Goal: Check status: Check status

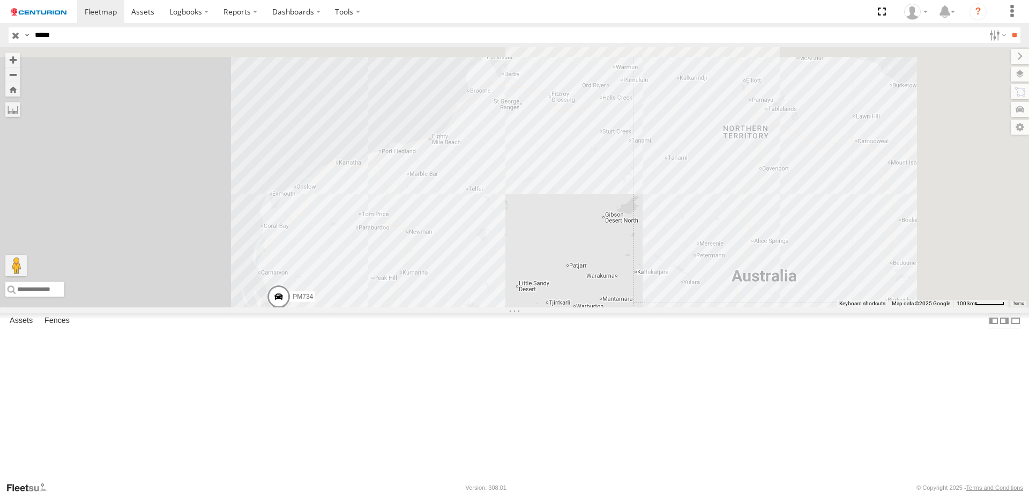
select select "**********"
click at [516, 235] on div "PM734" at bounding box center [514, 177] width 1029 height 260
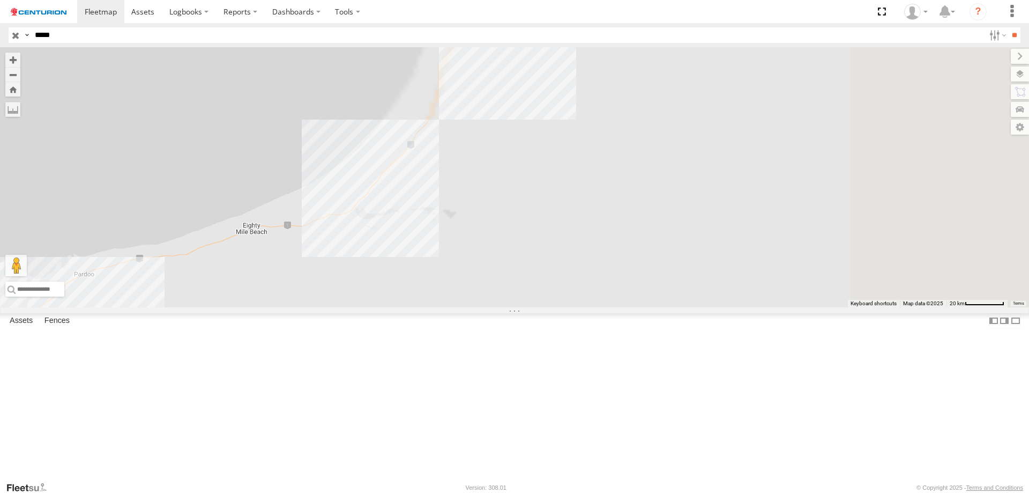
drag, startPoint x: 785, startPoint y: 126, endPoint x: 287, endPoint y: 351, distance: 546.1
click at [287, 307] on div "PM734" at bounding box center [514, 177] width 1029 height 260
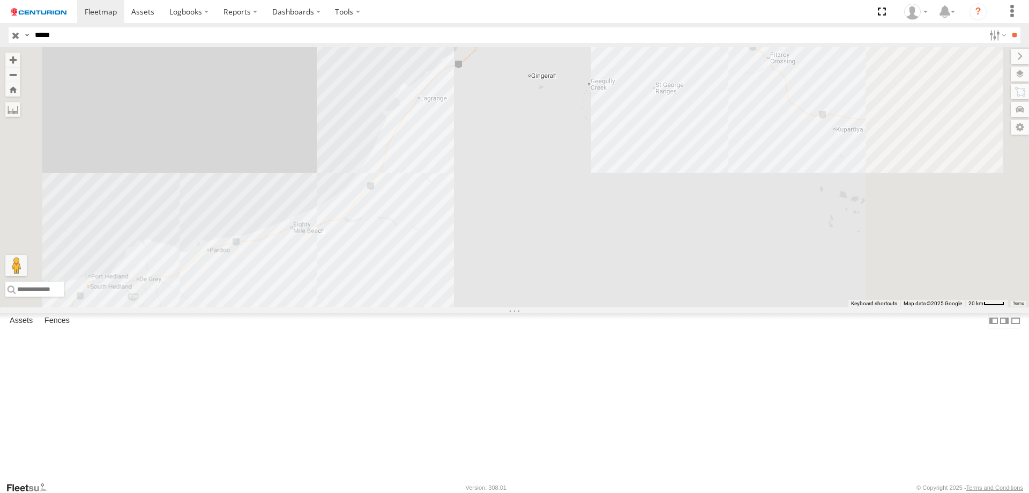
drag, startPoint x: 584, startPoint y: 180, endPoint x: 553, endPoint y: 232, distance: 60.3
click at [553, 232] on div "PM734" at bounding box center [514, 177] width 1029 height 260
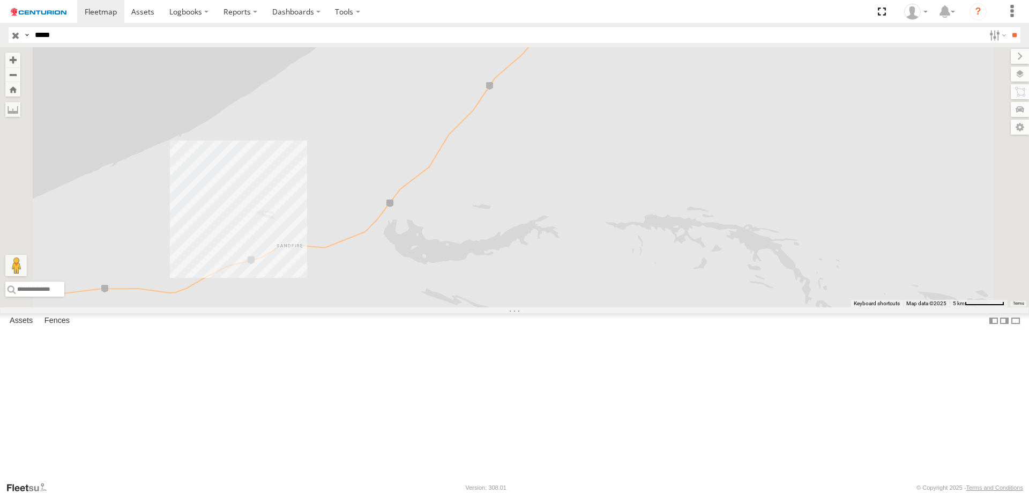
click at [426, 307] on div "PM734" at bounding box center [514, 177] width 1029 height 260
click at [535, 225] on div "PM734 Roadhouse_BP-Sandfire 0" at bounding box center [514, 177] width 1029 height 260
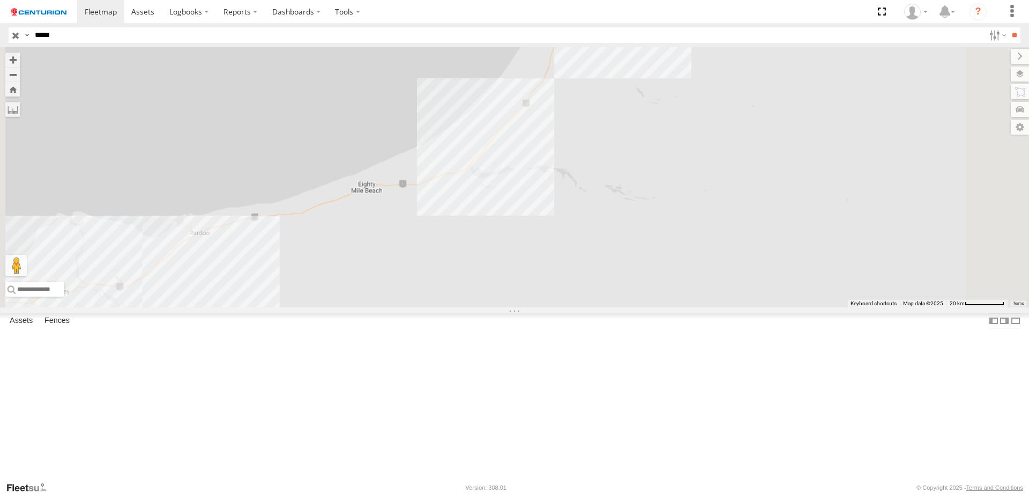
drag, startPoint x: 726, startPoint y: 145, endPoint x: 662, endPoint y: 222, distance: 100.9
click at [662, 222] on div "PM734" at bounding box center [514, 177] width 1029 height 260
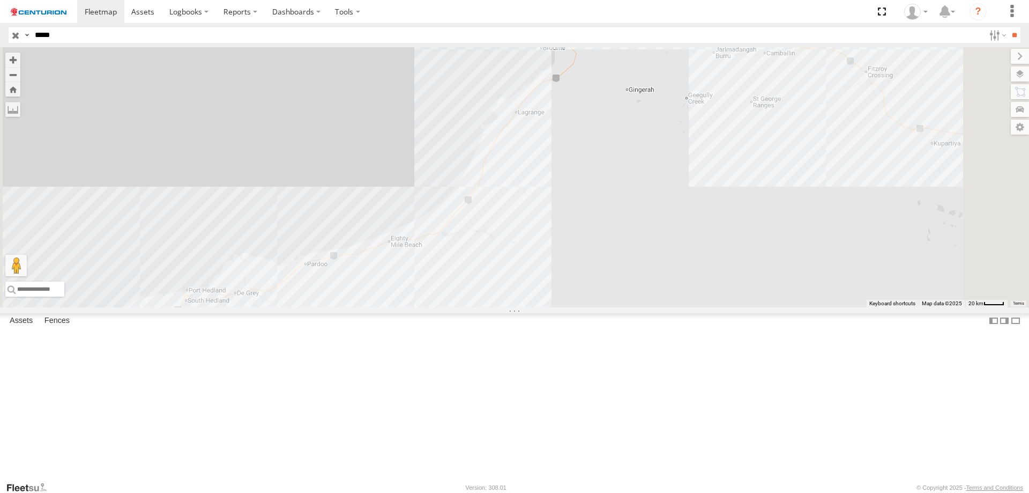
click at [619, 294] on div "PM734" at bounding box center [514, 177] width 1029 height 260
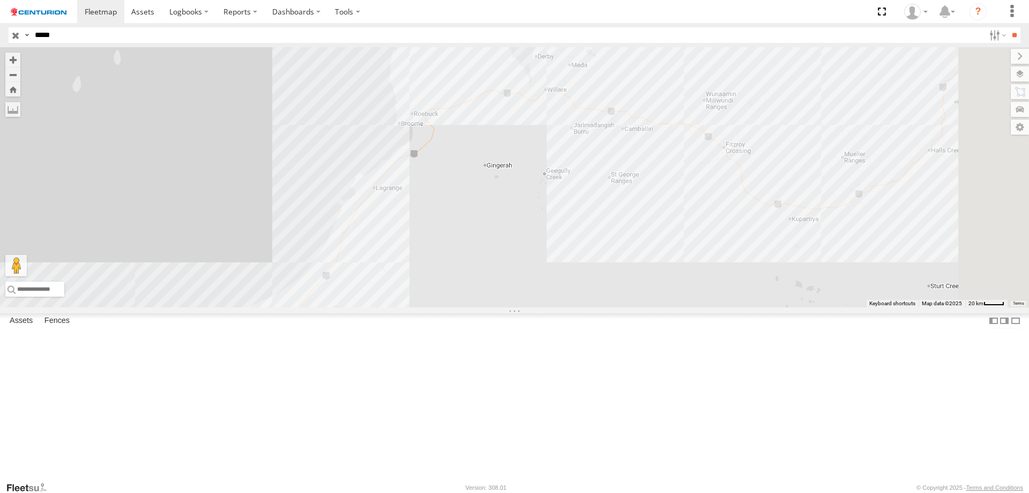
drag, startPoint x: 576, startPoint y: 308, endPoint x: 513, endPoint y: 343, distance: 72.7
click at [513, 307] on div "PM734" at bounding box center [514, 177] width 1029 height 260
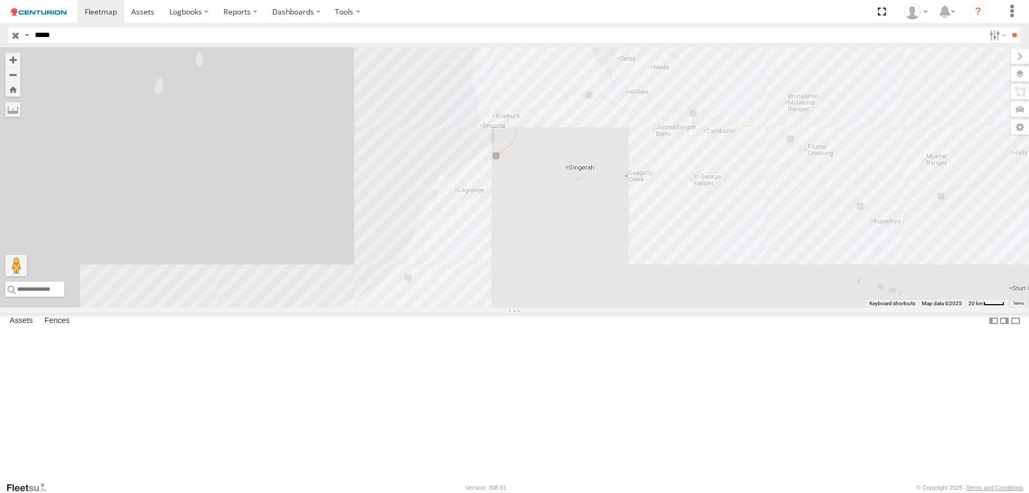
drag, startPoint x: 639, startPoint y: 310, endPoint x: 715, endPoint y: 312, distance: 76.2
click at [715, 307] on div "PM734" at bounding box center [514, 177] width 1029 height 260
